Goal: Task Accomplishment & Management: Manage account settings

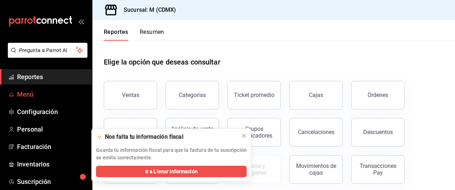
click at [26, 94] on span "Menú" at bounding box center [51, 94] width 69 height 10
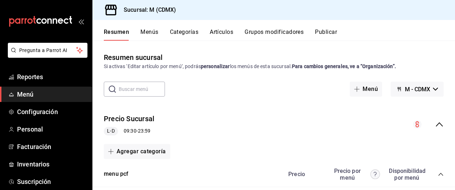
click at [225, 31] on button "Artículos" at bounding box center [221, 34] width 23 height 12
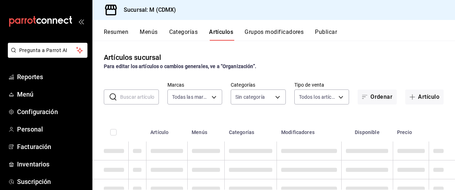
type input "1d03b06c-5974-4088-86dc-bae0fabb0a7a"
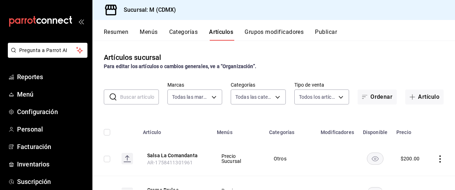
type input "4999994f-6b66-4d30-9fb9-0e072052dc73,8c86d8fb-06f2-4ac5-b34b-79105980bee6,1ada9…"
click at [138, 91] on input "text" at bounding box center [139, 97] width 39 height 14
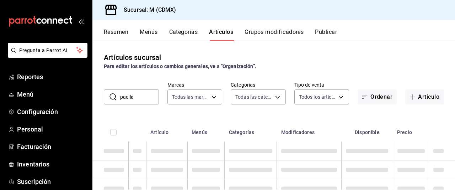
type input "paella"
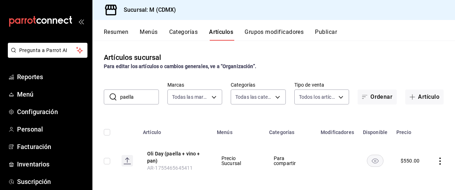
click at [437, 159] on icon "actions" at bounding box center [440, 160] width 7 height 7
click at [407, 143] on span "Editar" at bounding box center [413, 141] width 18 height 7
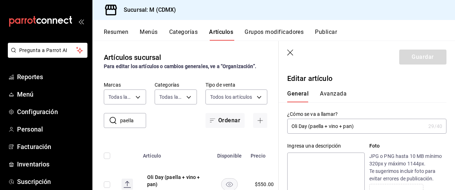
click at [310, 126] on input "Oli Day (paella + vino + pan)" at bounding box center [356, 126] width 138 height 14
click at [336, 126] on input "Paella + vino + pan)" at bounding box center [356, 126] width 138 height 14
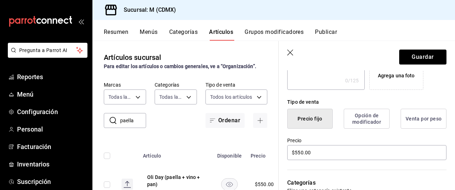
scroll to position [156, 0]
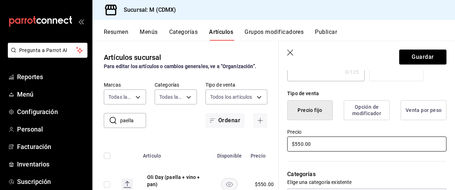
type input "Paella M"
click at [302, 145] on input "$550.00" at bounding box center [366, 143] width 159 height 15
type input "$300.00"
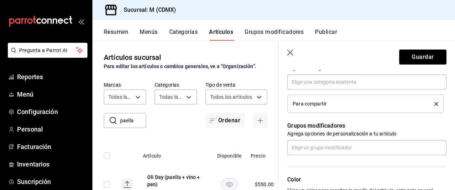
scroll to position [285, 0]
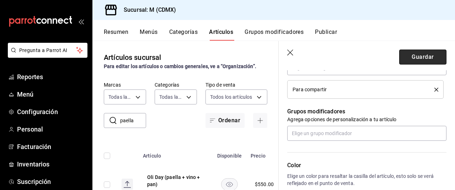
click at [412, 57] on button "Guardar" at bounding box center [422, 56] width 47 height 15
